Goal: Transaction & Acquisition: Book appointment/travel/reservation

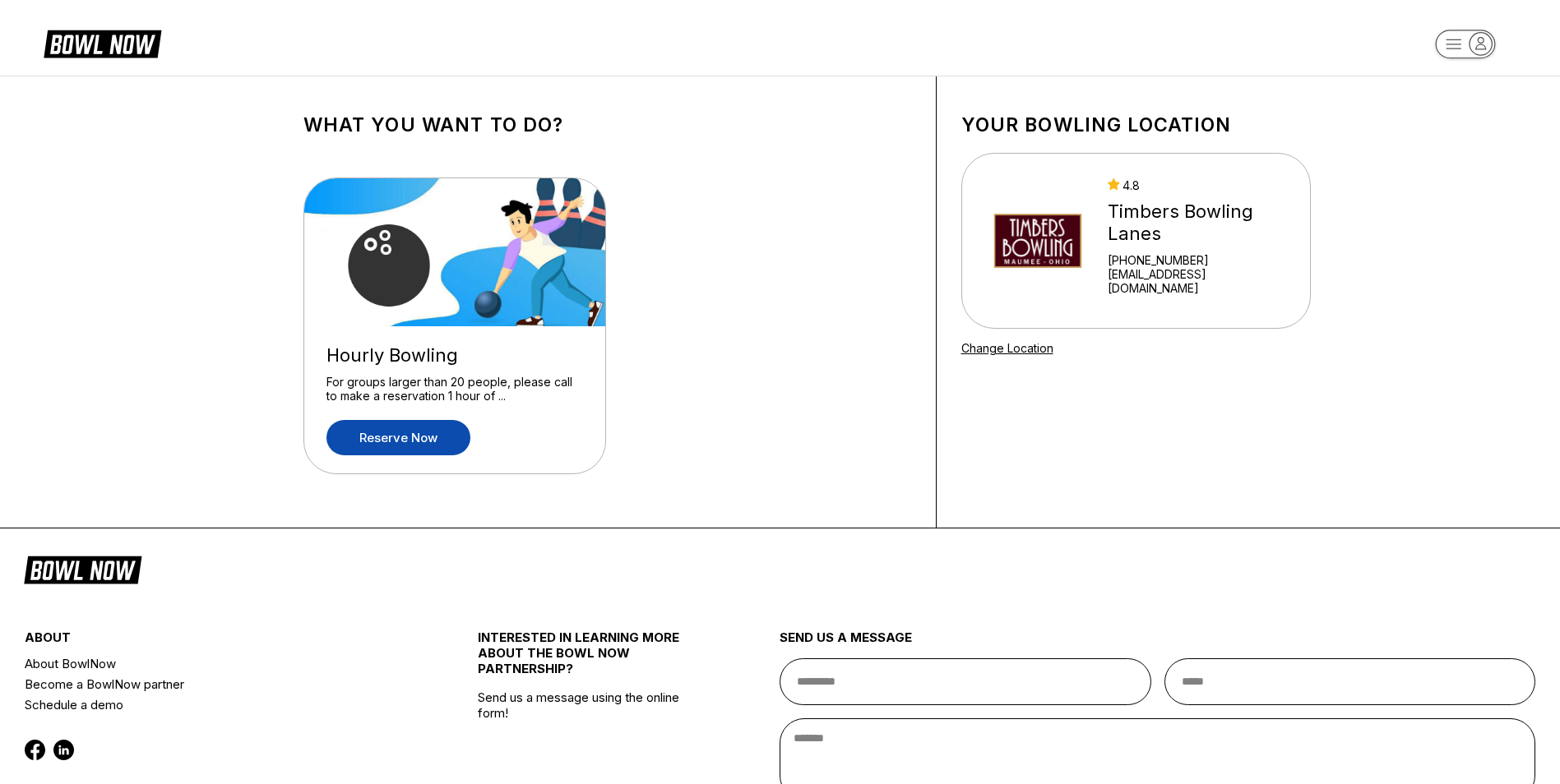
click at [413, 436] on link "Reserve now" at bounding box center [398, 438] width 144 height 35
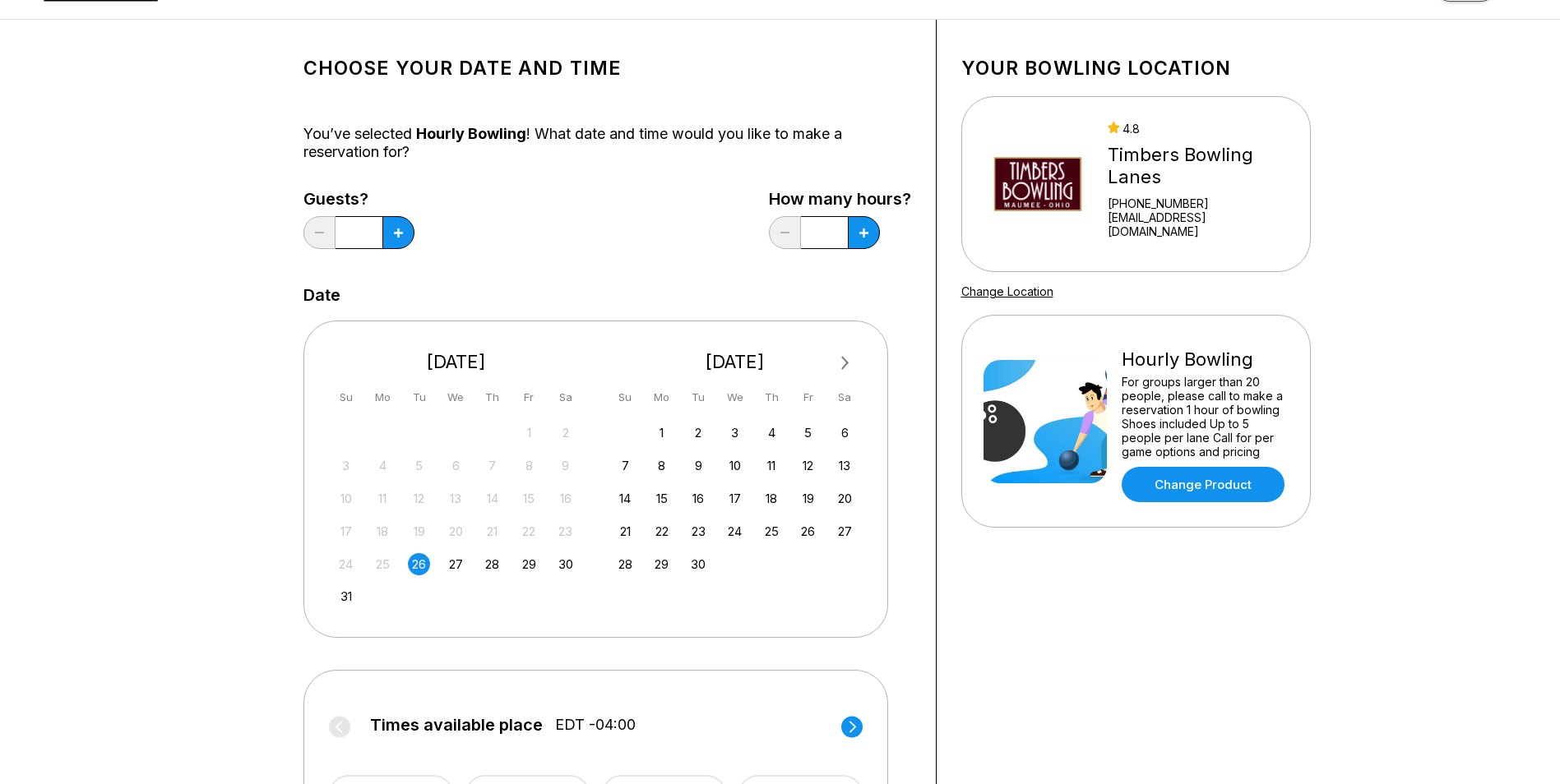
scroll to position [83, 0]
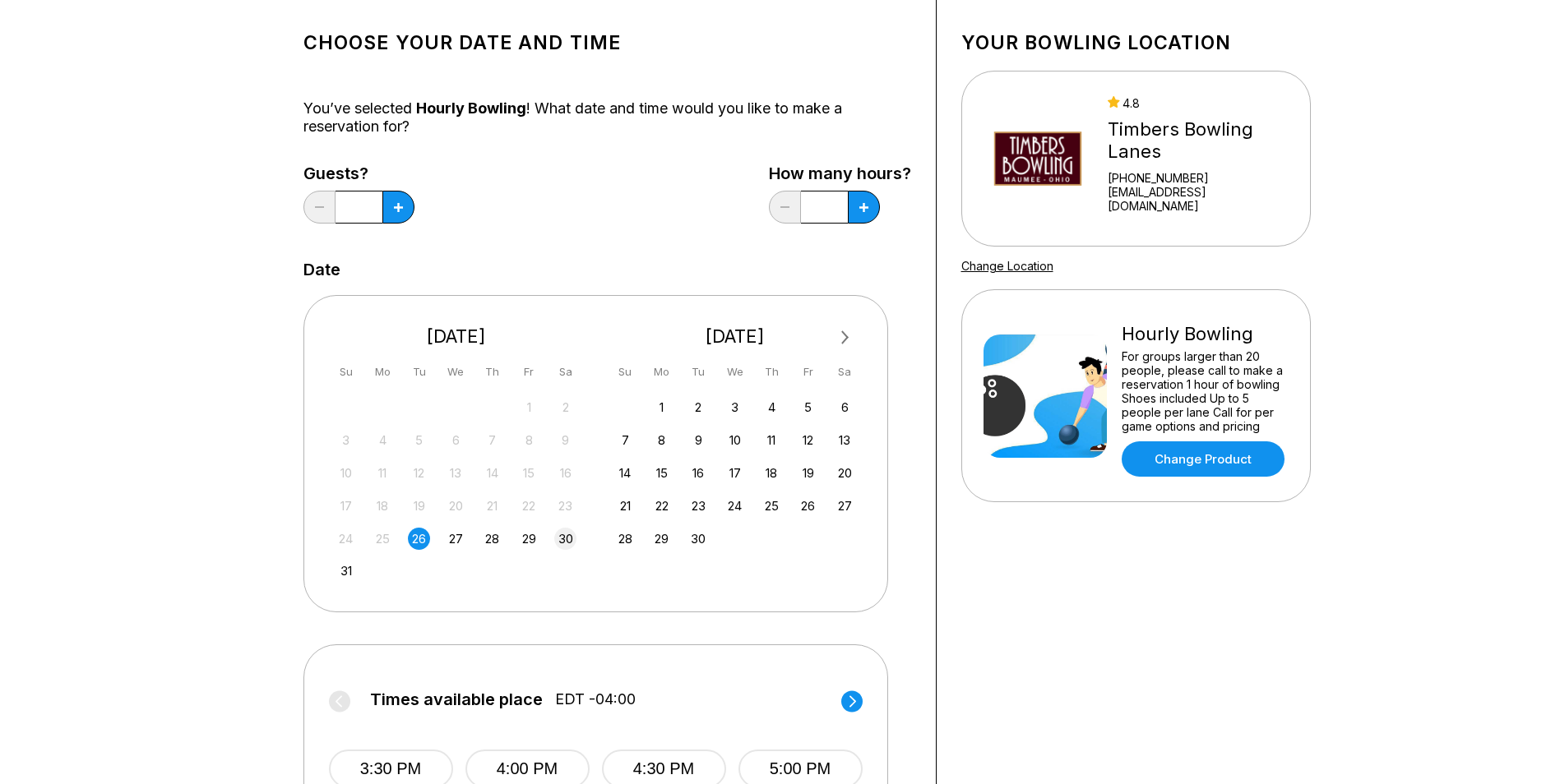
click at [565, 536] on div "30" at bounding box center [565, 538] width 23 height 23
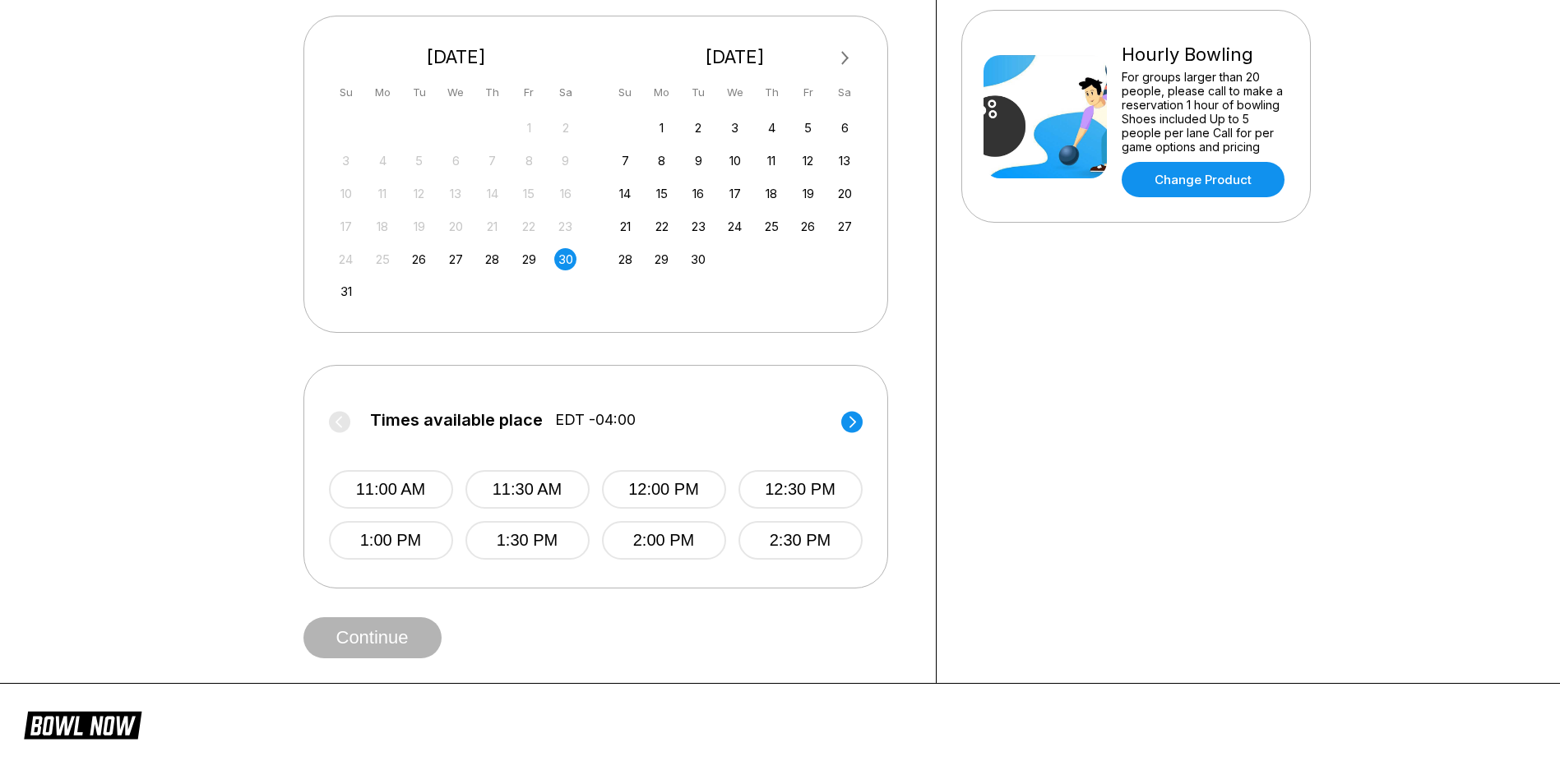
scroll to position [411, 0]
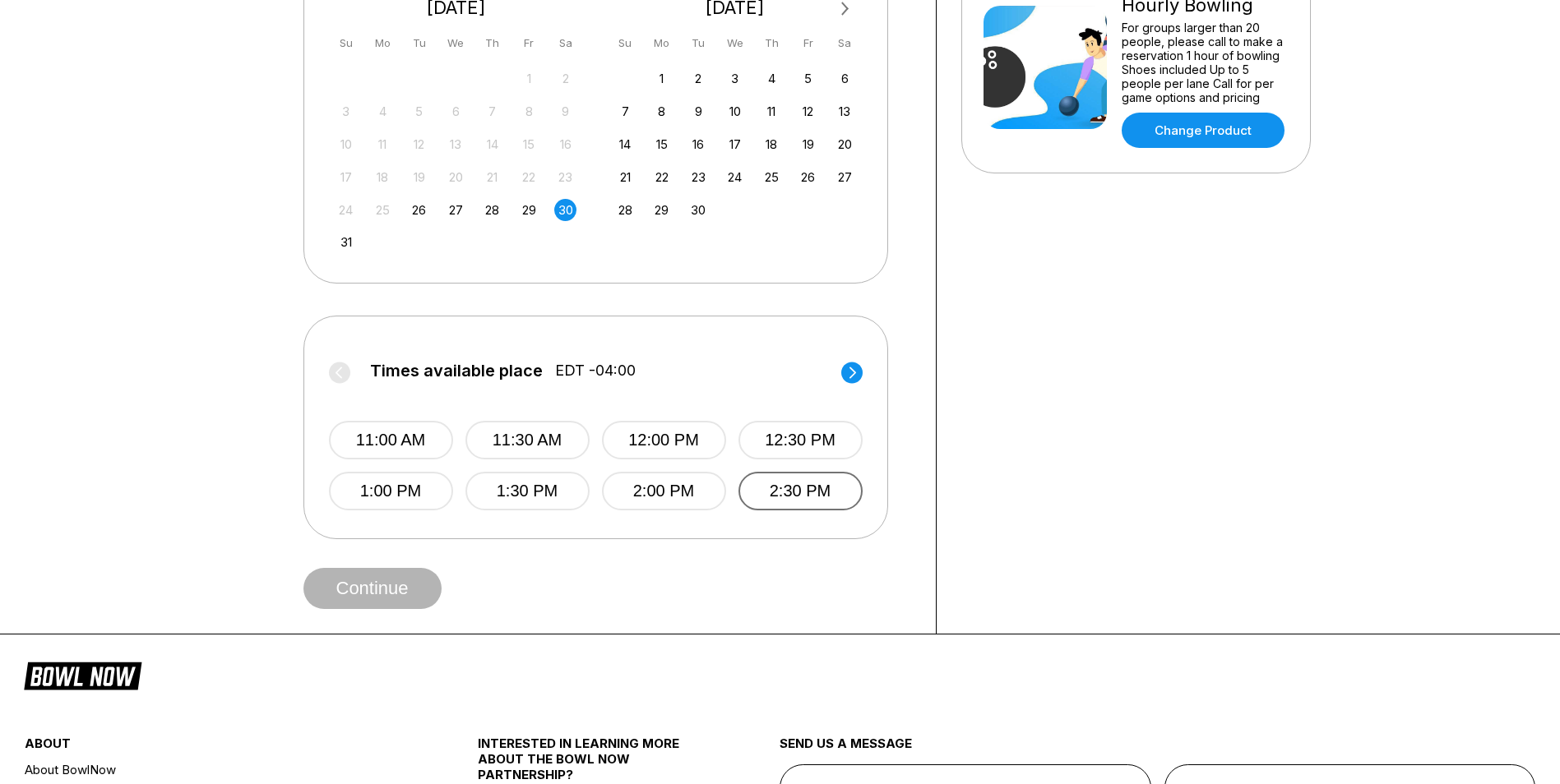
click at [776, 488] on button "2:30 PM" at bounding box center [800, 490] width 124 height 38
click at [376, 592] on button "Continue" at bounding box center [373, 588] width 139 height 41
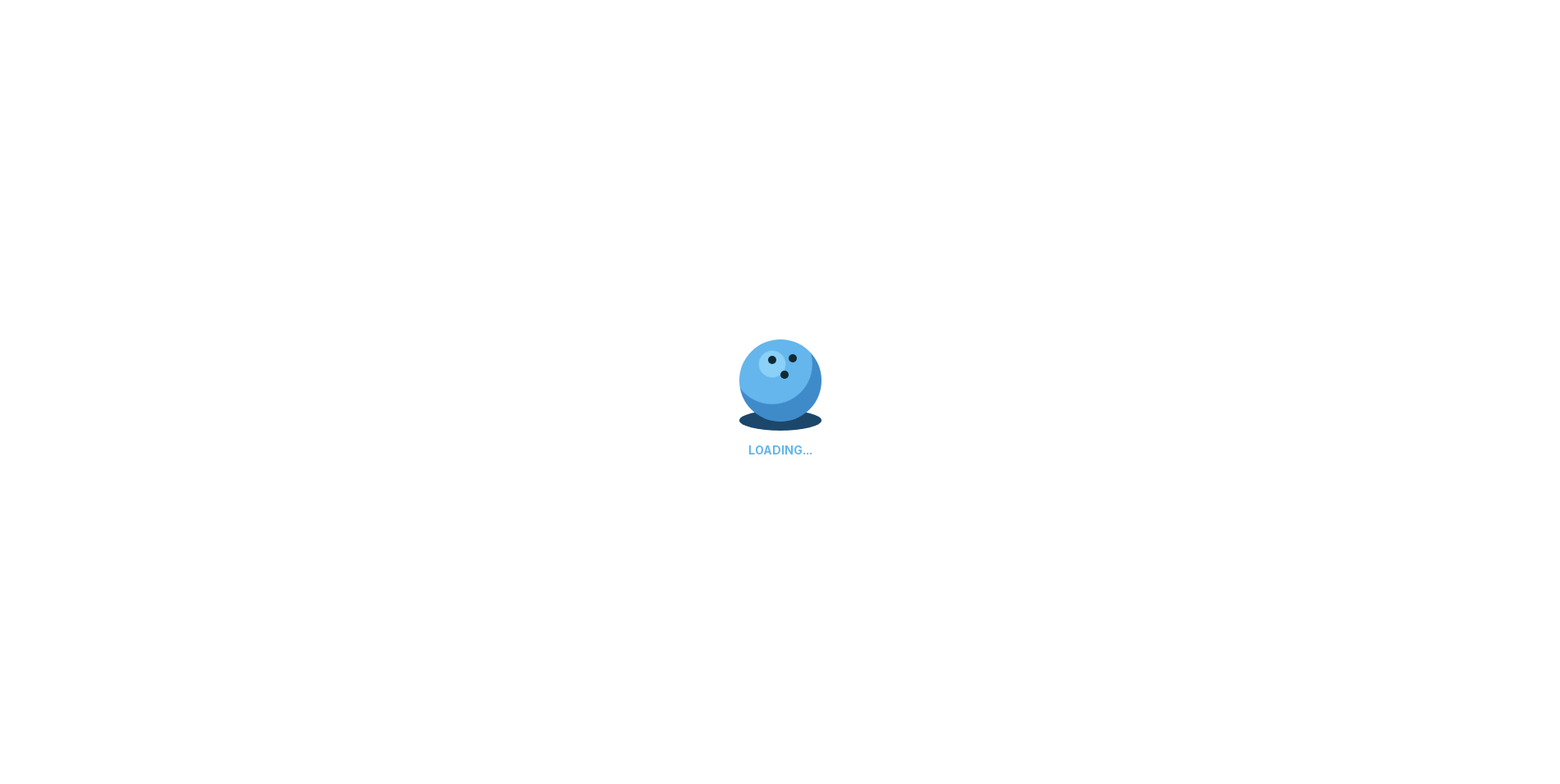
scroll to position [0, 0]
select select "**"
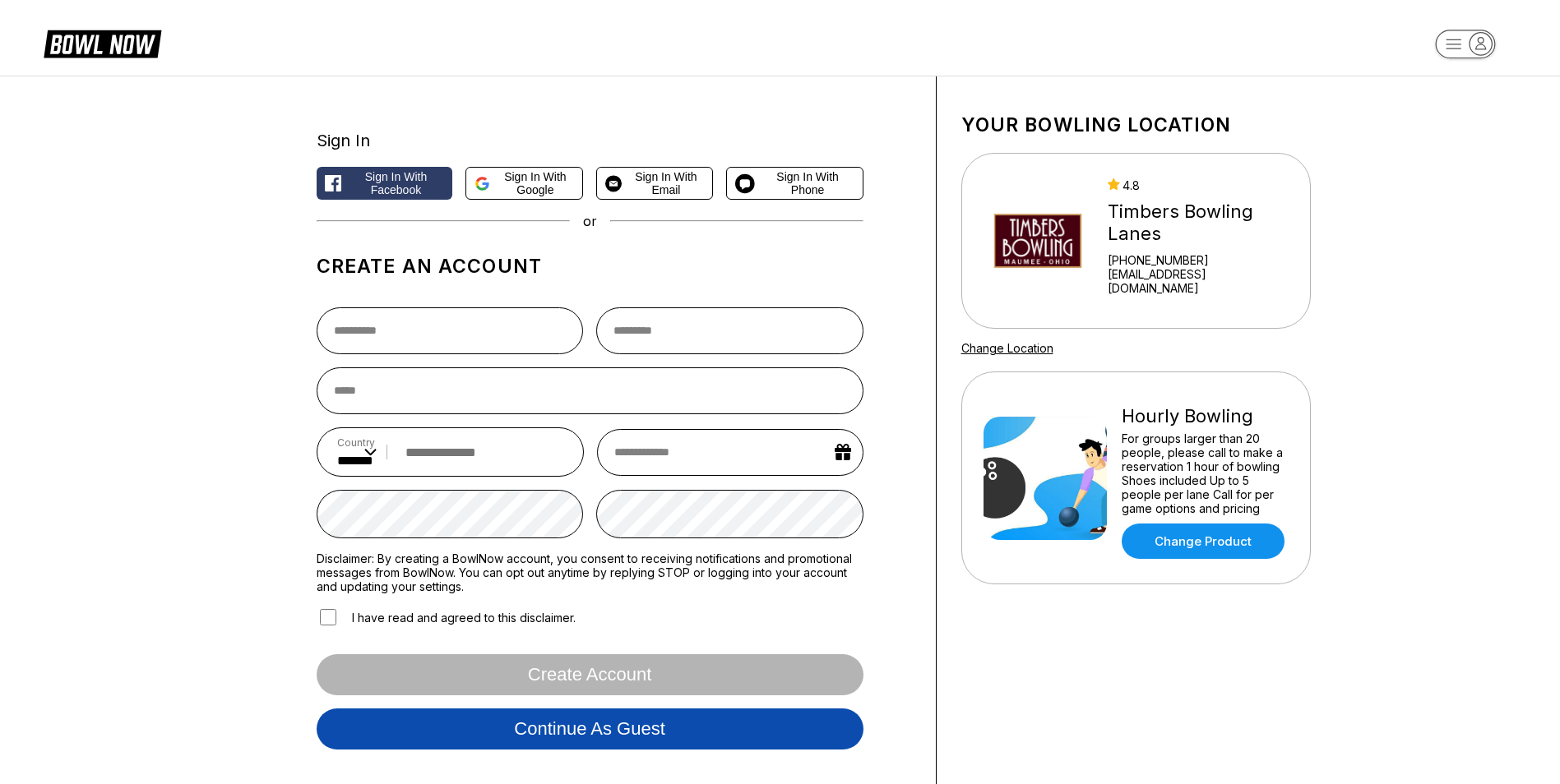
click at [700, 726] on button "Continue as guest" at bounding box center [590, 729] width 547 height 41
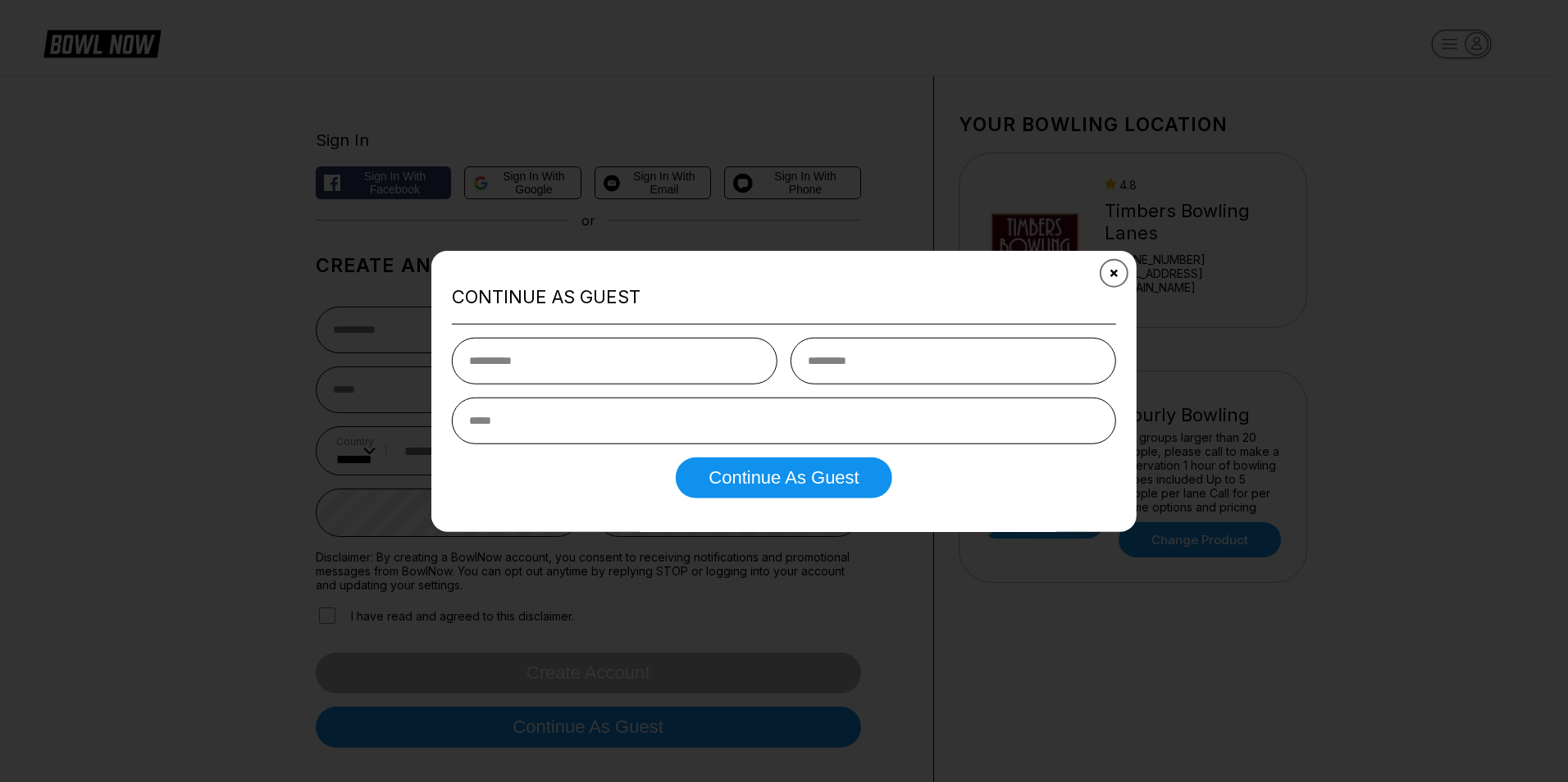
click at [1118, 272] on icon "Close" at bounding box center [1113, 272] width 13 height 13
